Goal: Navigation & Orientation: Find specific page/section

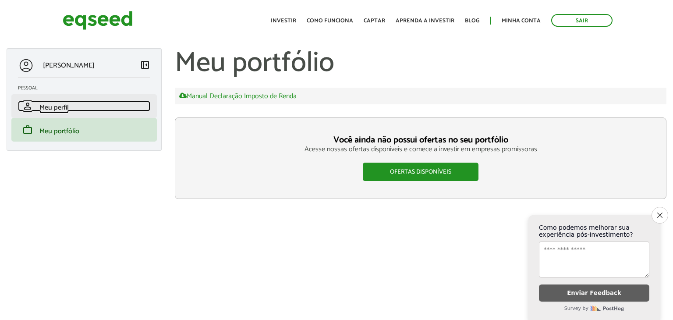
click at [68, 103] on span "Meu perfil" at bounding box center [53, 108] width 29 height 12
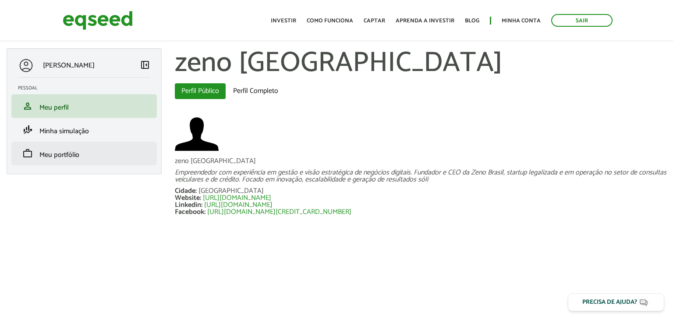
click at [102, 146] on li "work Meu portfólio" at bounding box center [84, 154] width 146 height 24
click at [64, 157] on span "Meu portfólio" at bounding box center [59, 155] width 40 height 12
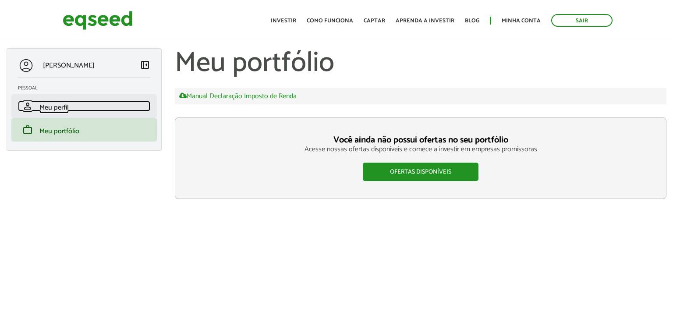
click at [64, 112] on span "Meu perfil" at bounding box center [53, 108] width 29 height 12
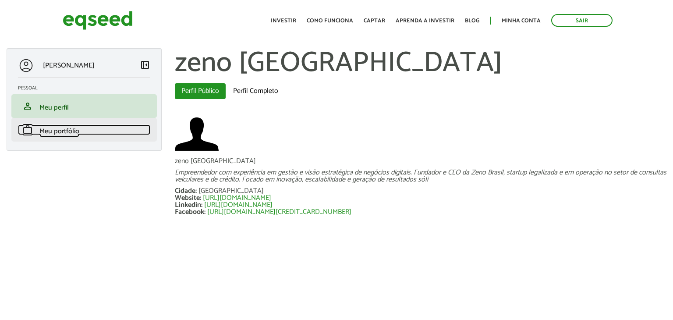
click at [70, 136] on span "Meu portfólio" at bounding box center [59, 131] width 40 height 12
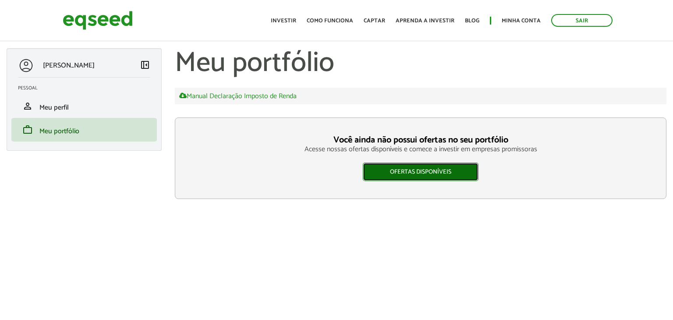
click at [393, 176] on link "Ofertas disponíveis" at bounding box center [421, 172] width 116 height 18
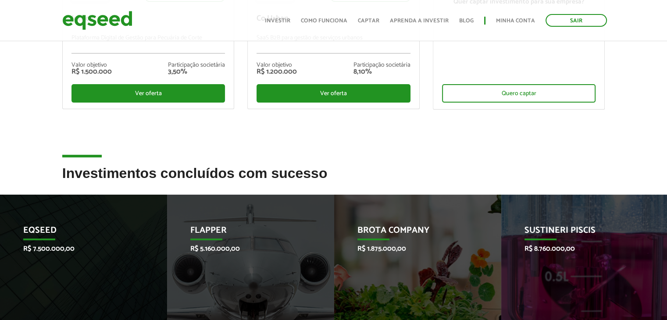
scroll to position [395, 0]
